Goal: Transaction & Acquisition: Purchase product/service

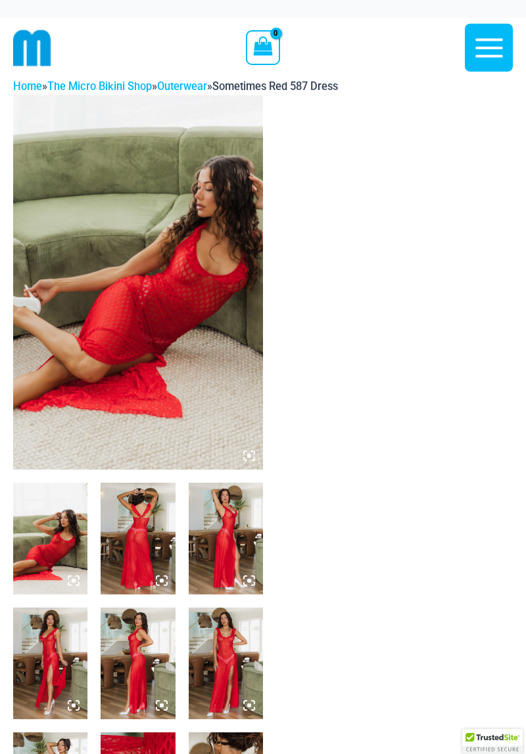
click at [244, 459] on icon at bounding box center [249, 456] width 12 height 12
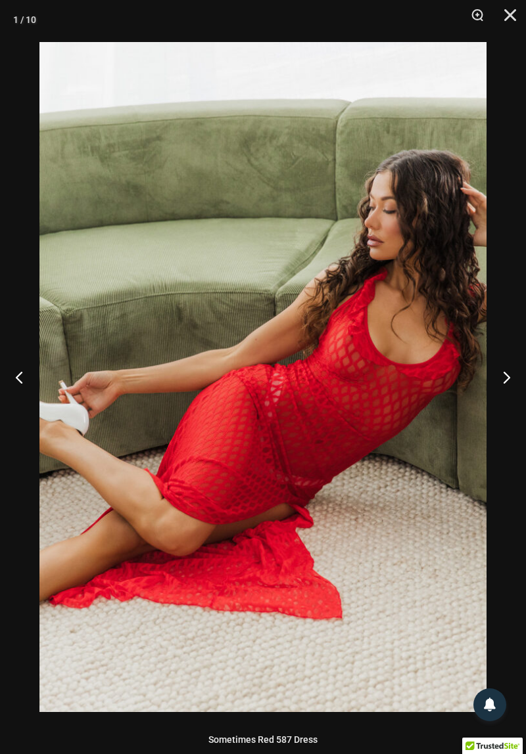
click at [516, 377] on button "Next" at bounding box center [500, 377] width 49 height 66
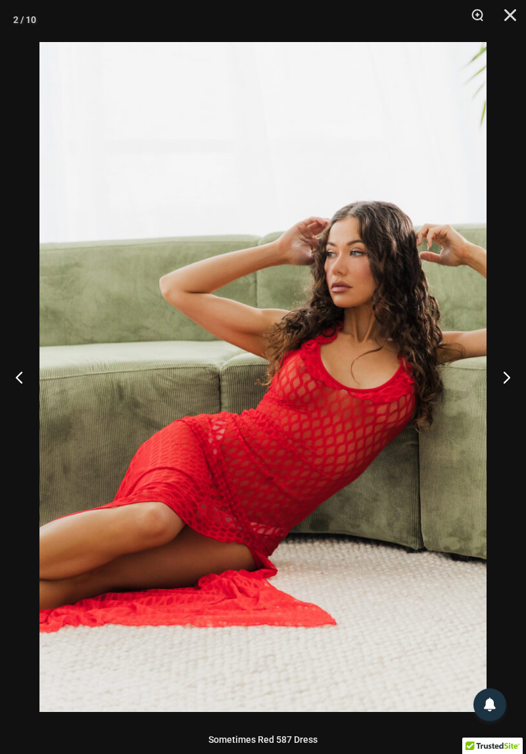
click at [509, 379] on button "Next" at bounding box center [500, 377] width 49 height 66
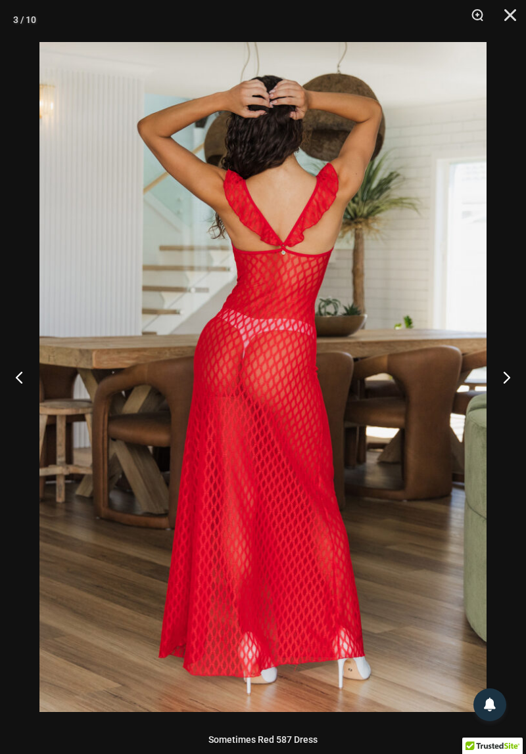
click at [517, 378] on button "Next" at bounding box center [500, 377] width 49 height 66
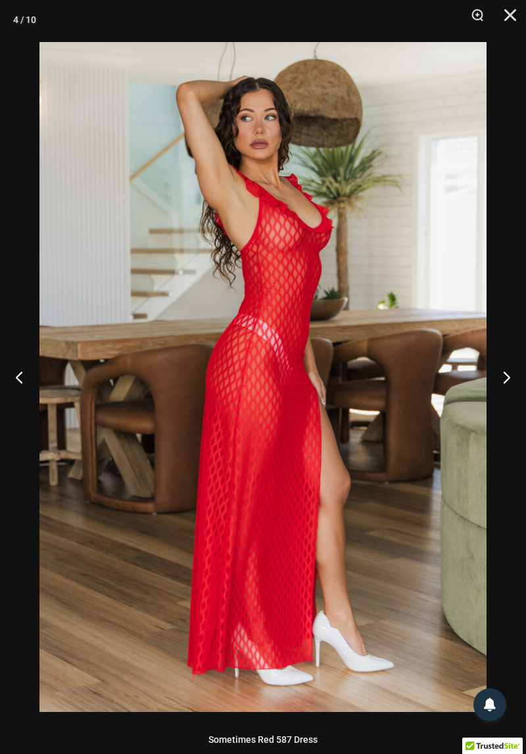
click at [515, 380] on button "Next" at bounding box center [500, 377] width 49 height 66
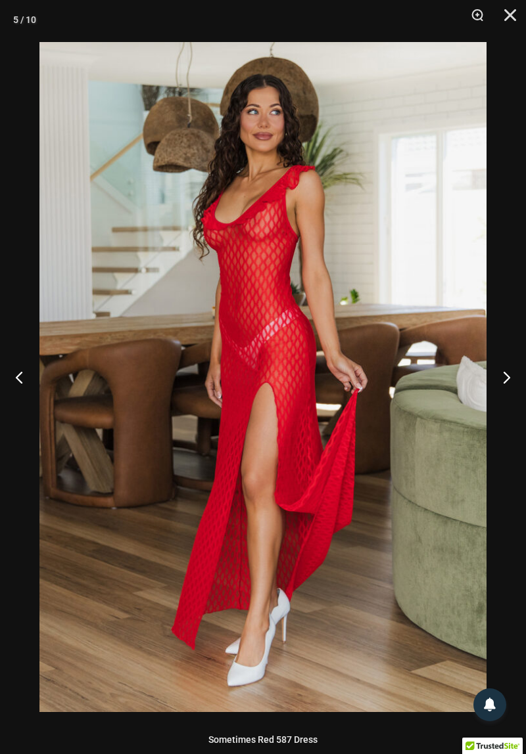
click at [514, 380] on button "Next" at bounding box center [500, 377] width 49 height 66
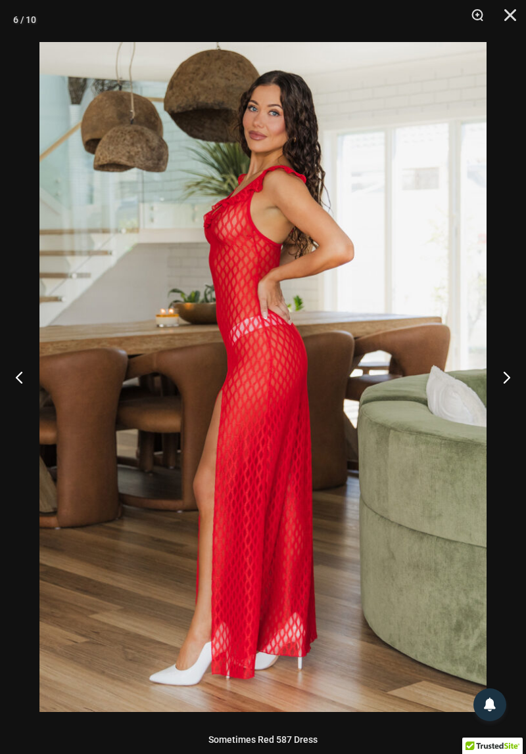
click at [515, 379] on button "Next" at bounding box center [500, 377] width 49 height 66
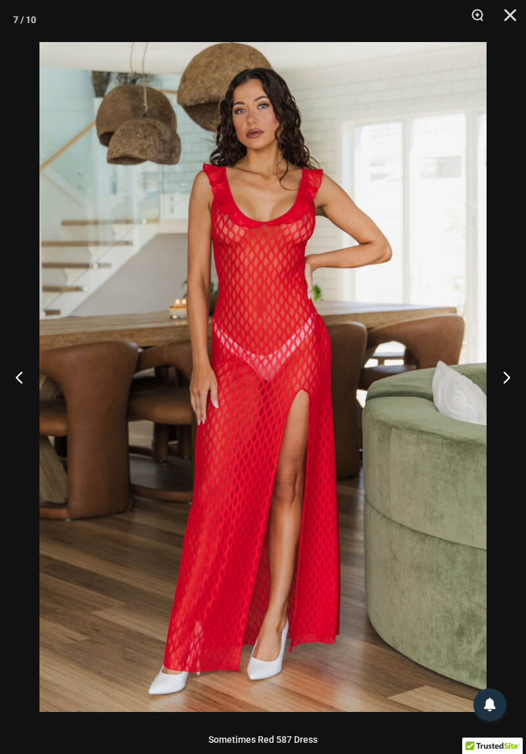
click at [515, 379] on button "Next" at bounding box center [500, 377] width 49 height 66
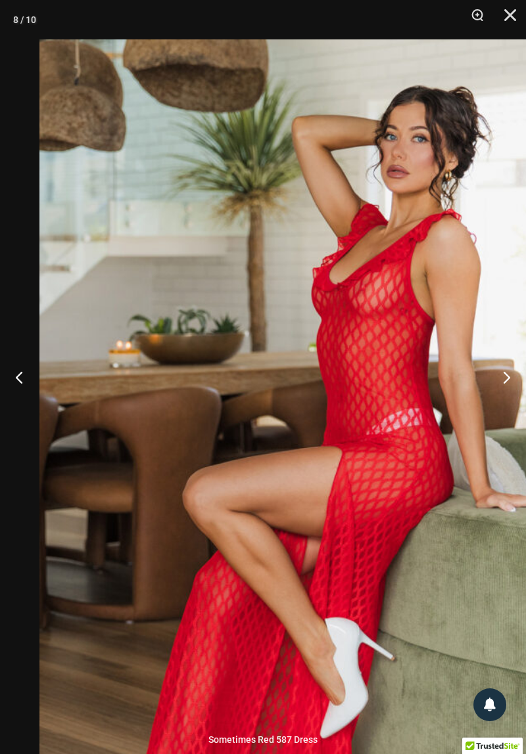
click at [507, 372] on button "Next" at bounding box center [500, 377] width 49 height 66
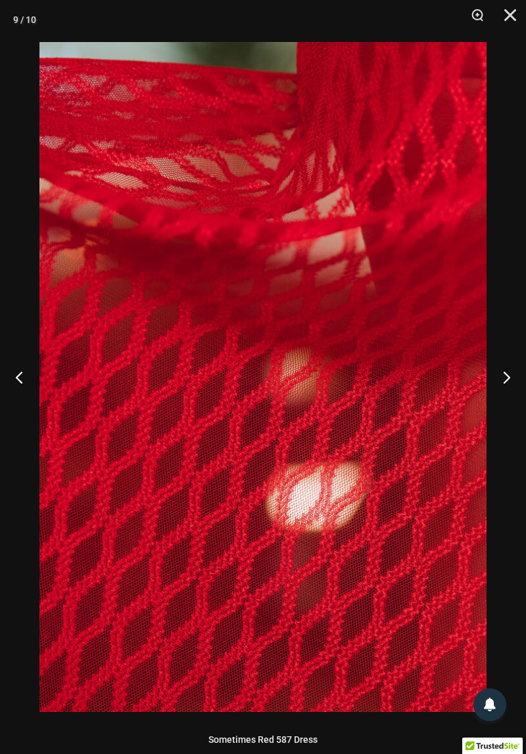
click at [507, 369] on button "Next" at bounding box center [500, 377] width 49 height 66
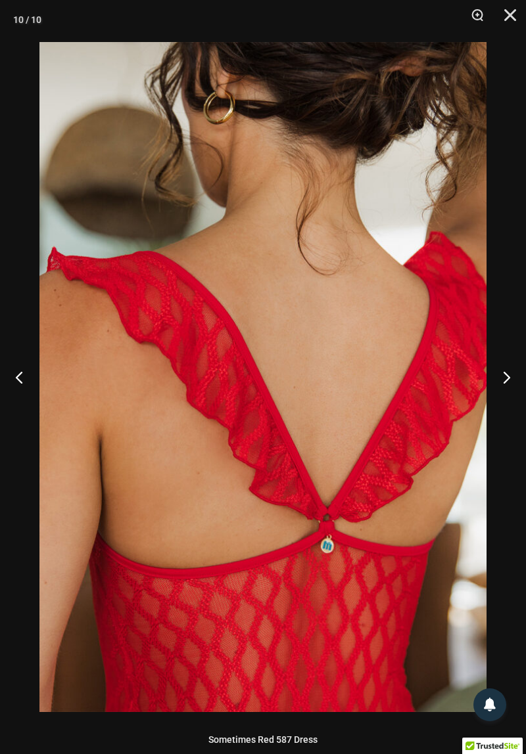
click at [492, 366] on button "Next" at bounding box center [500, 377] width 49 height 66
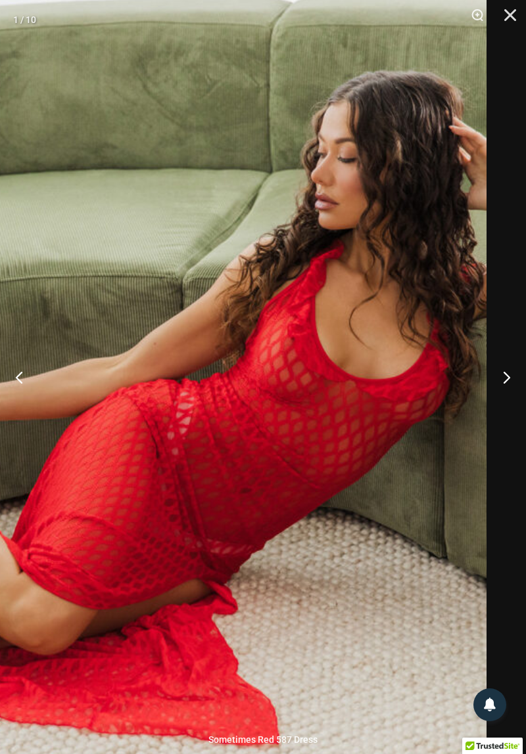
click at [498, 384] on button "Next" at bounding box center [500, 377] width 49 height 66
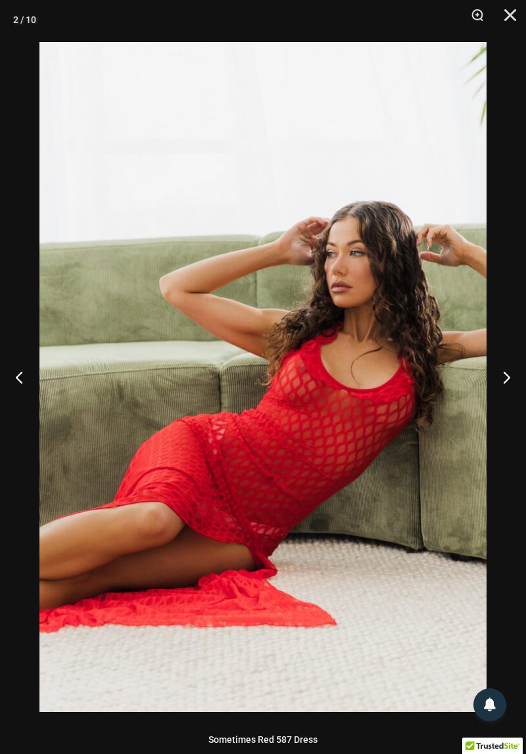
click at [502, 381] on button "Next" at bounding box center [500, 377] width 49 height 66
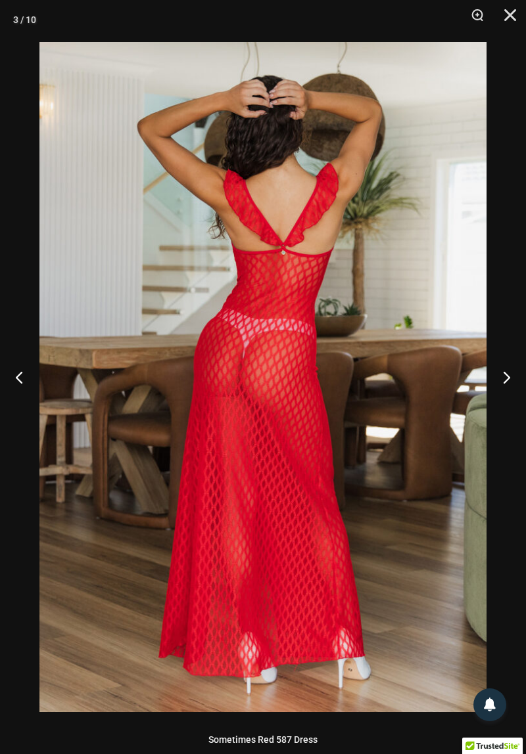
click at [515, 375] on button "Next" at bounding box center [500, 377] width 49 height 66
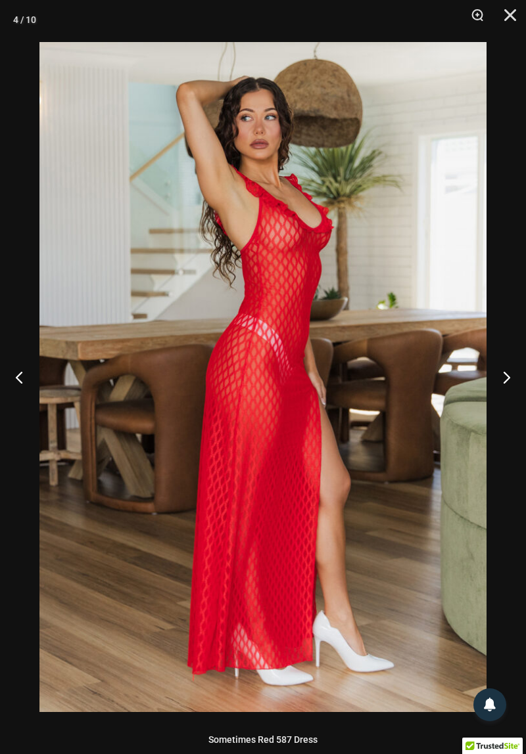
click at [500, 380] on button "Next" at bounding box center [500, 377] width 49 height 66
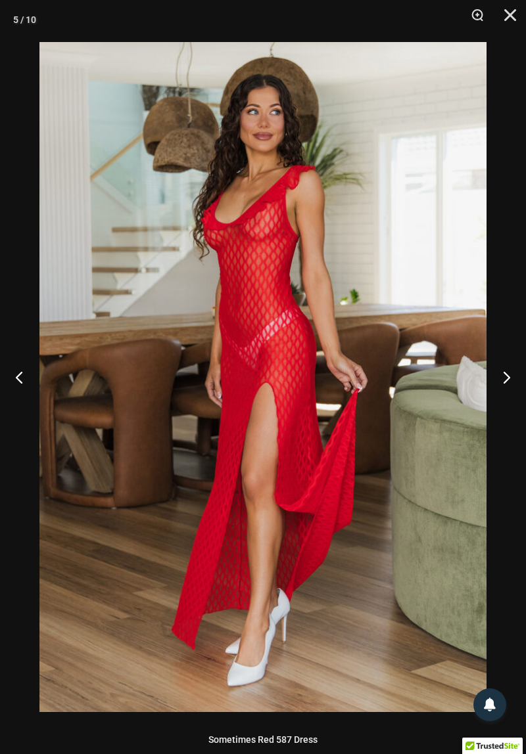
click at [507, 370] on button "Next" at bounding box center [500, 377] width 49 height 66
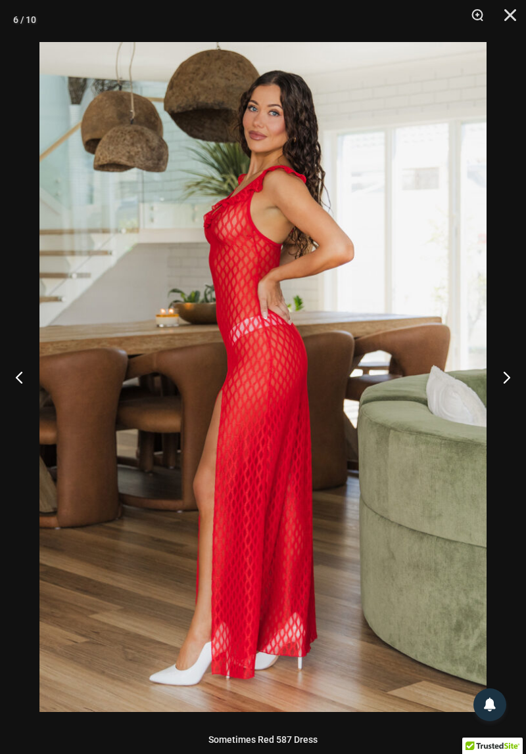
click at [505, 380] on button "Next" at bounding box center [500, 377] width 49 height 66
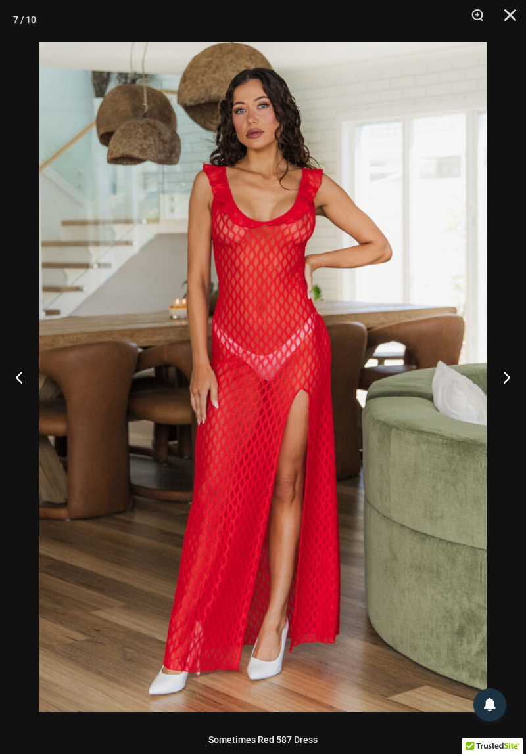
click at [515, 371] on button "Next" at bounding box center [500, 377] width 49 height 66
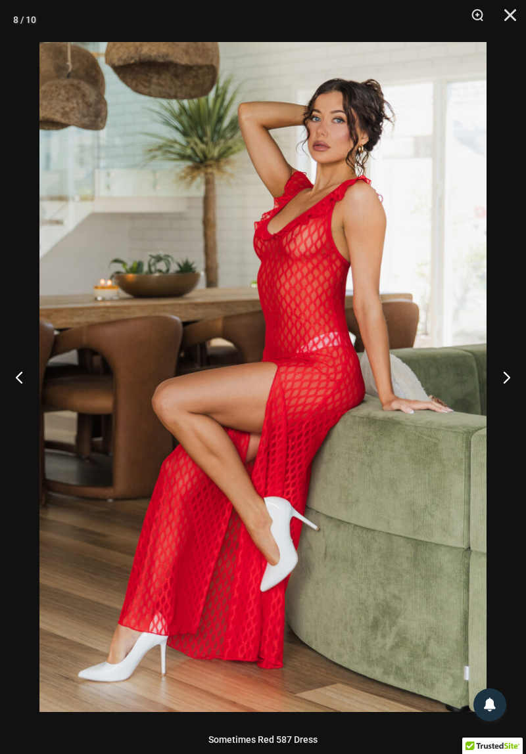
click at [518, 371] on button "Next" at bounding box center [500, 377] width 49 height 66
